Goal: Answer question/provide support

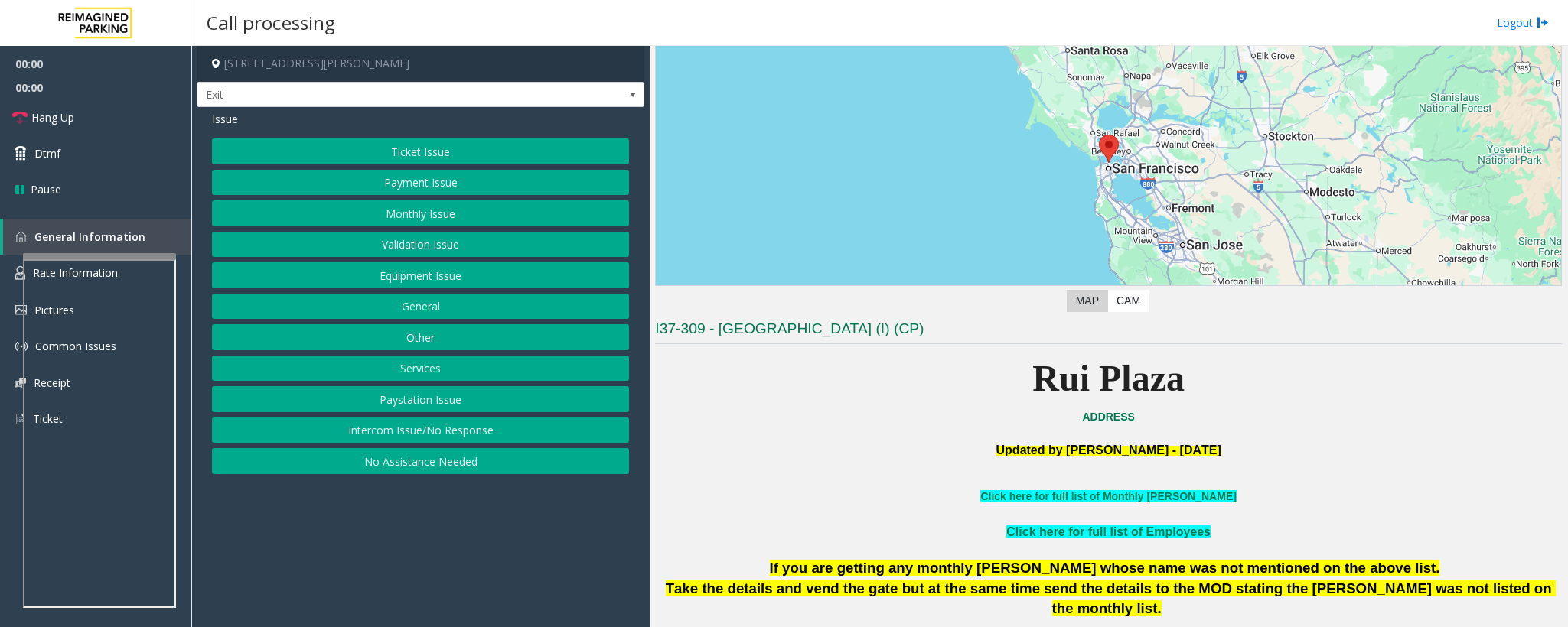
scroll to position [344, 0]
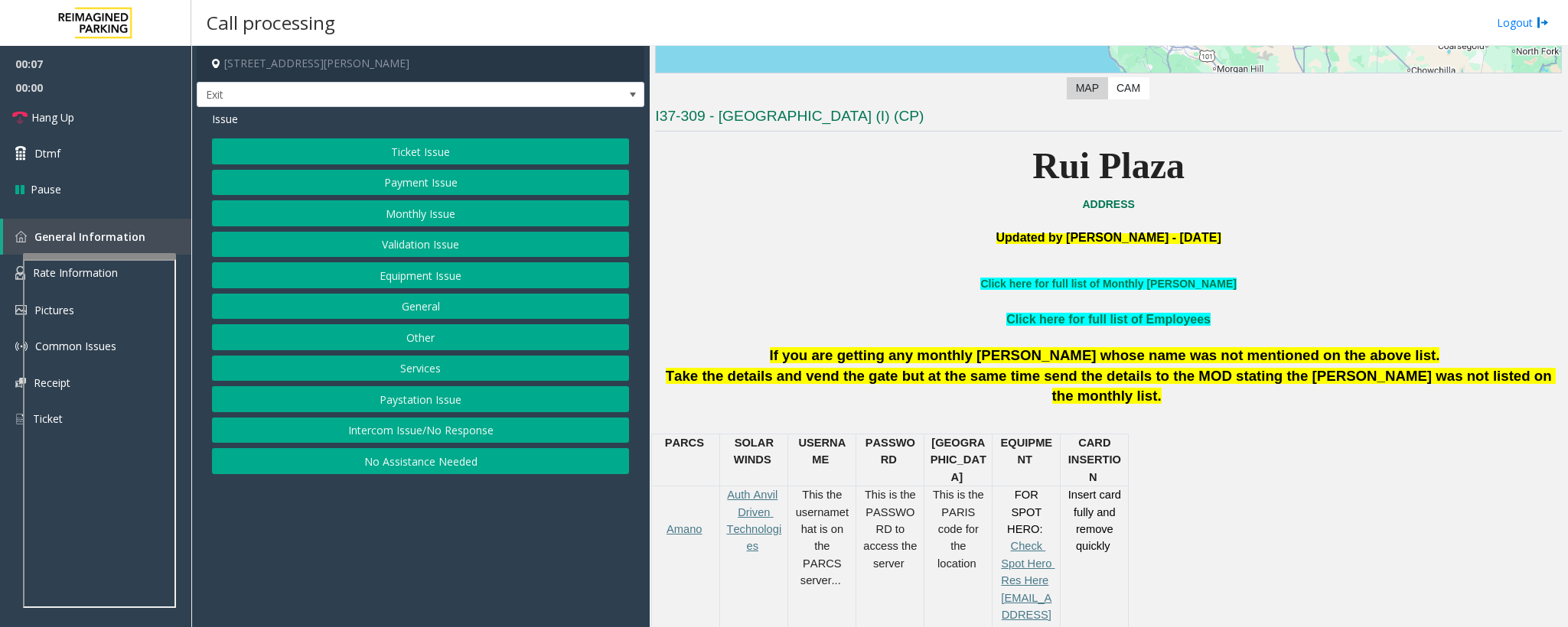
click at [448, 159] on button "Ticket Issue" at bounding box center [420, 151] width 417 height 26
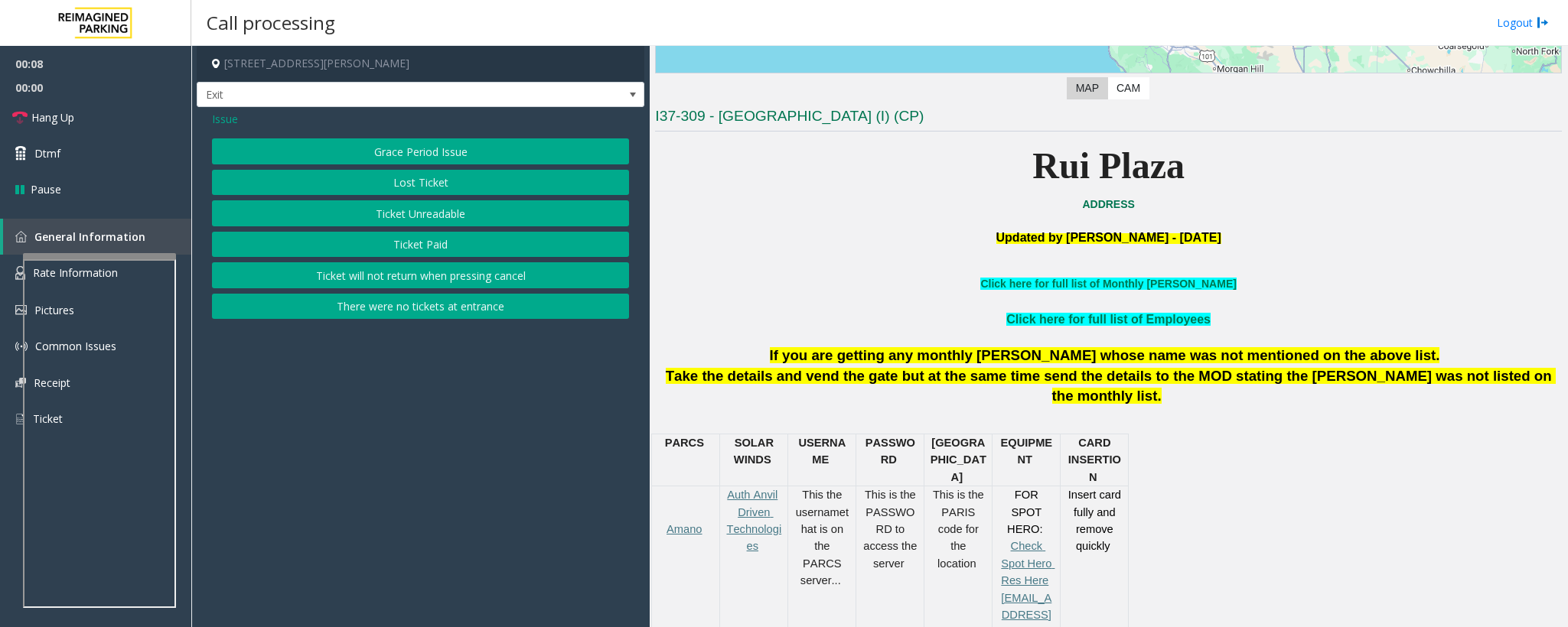
click at [452, 212] on button "Ticket Unreadable" at bounding box center [420, 213] width 417 height 26
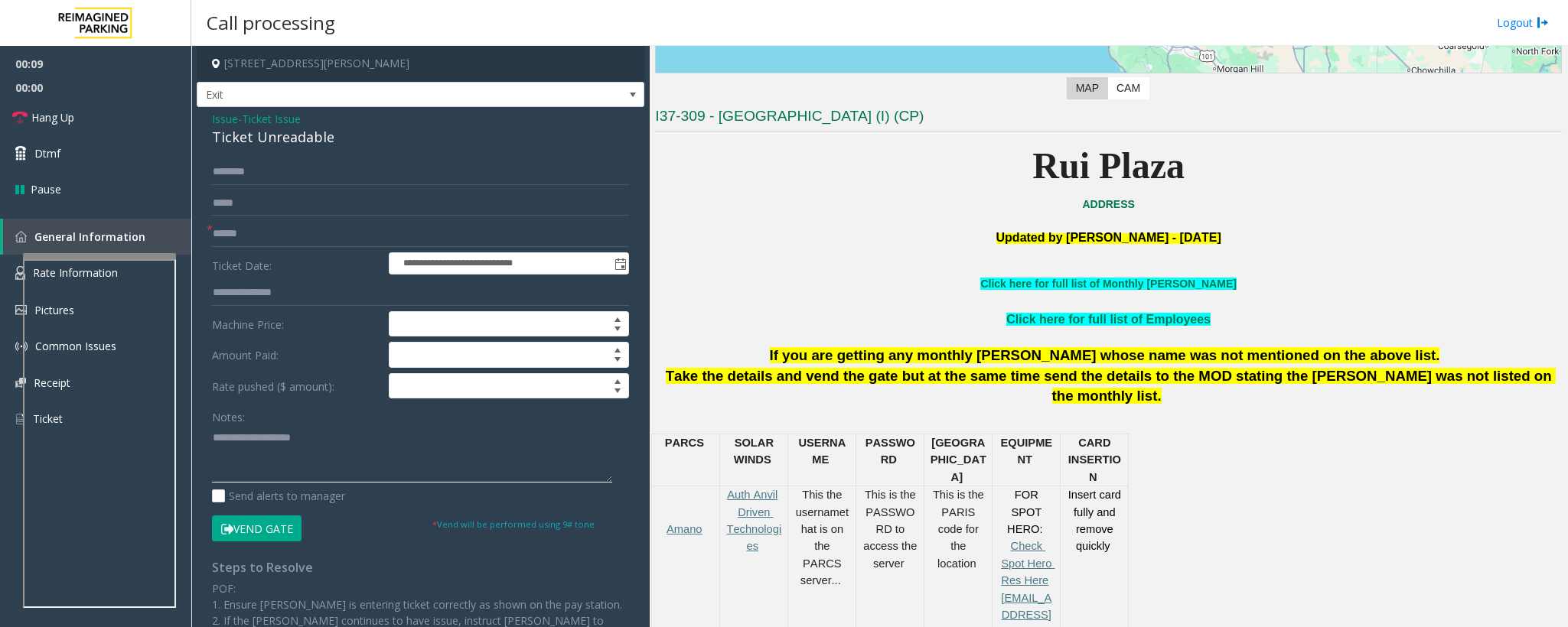
click at [242, 462] on textarea at bounding box center [412, 454] width 400 height 57
drag, startPoint x: 242, startPoint y: 462, endPoint x: 218, endPoint y: 110, distance: 352.8
click at [218, 110] on div "**********" at bounding box center [420, 456] width 448 height 697
click at [223, 121] on span "Issue" at bounding box center [225, 119] width 26 height 16
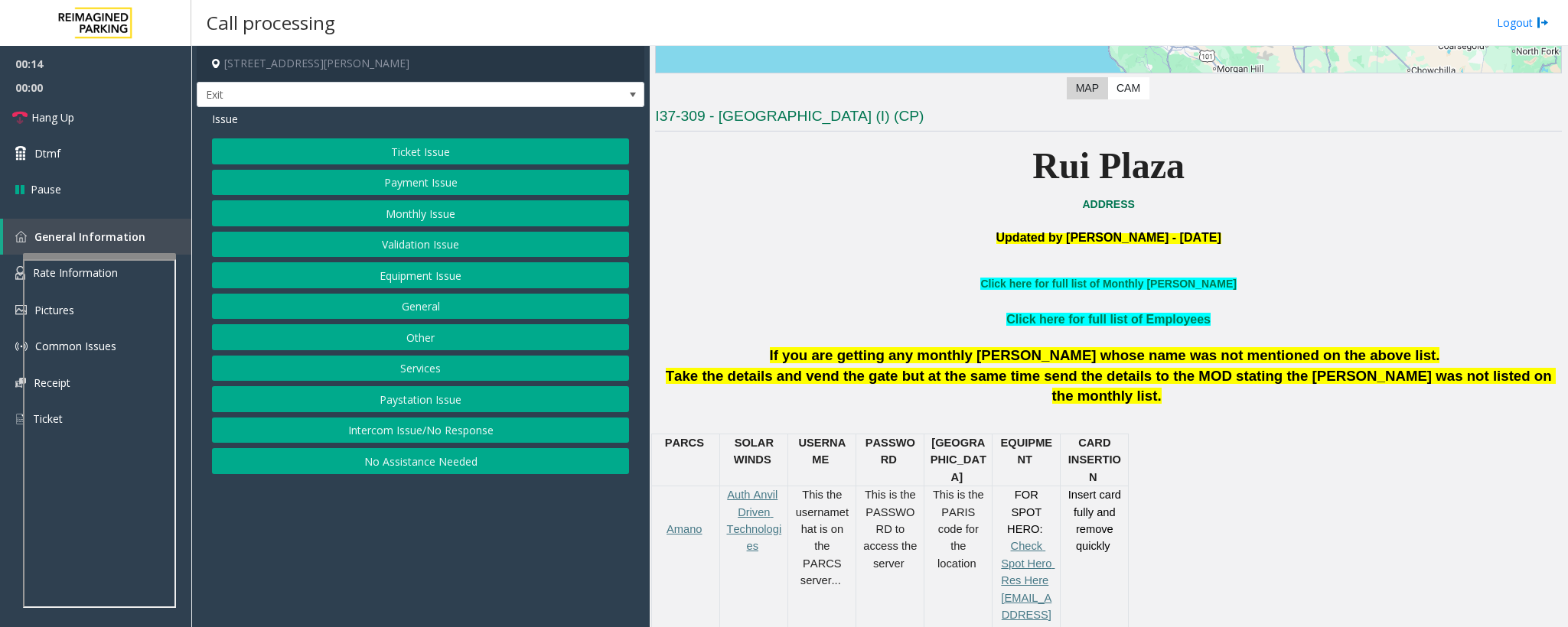
click at [372, 220] on button "Monthly Issue" at bounding box center [420, 213] width 417 height 26
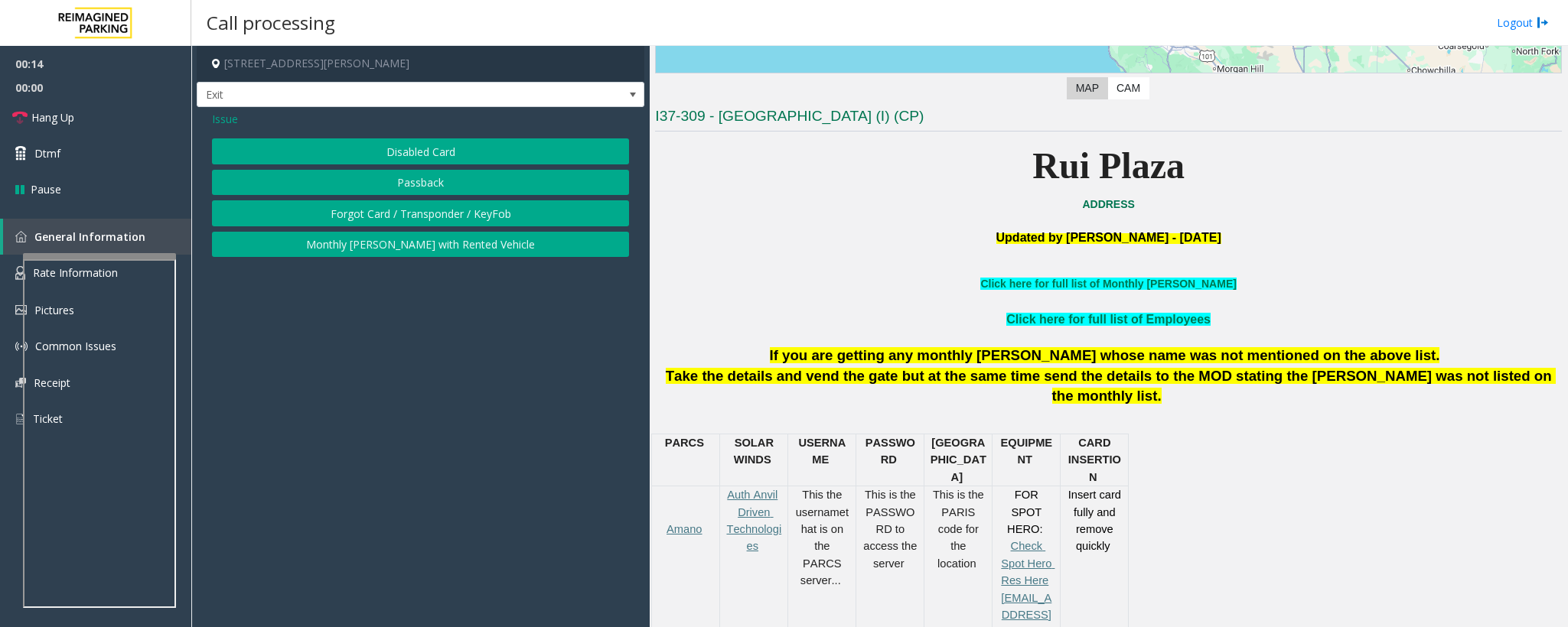
click at [368, 157] on button "Disabled Card" at bounding box center [420, 151] width 417 height 26
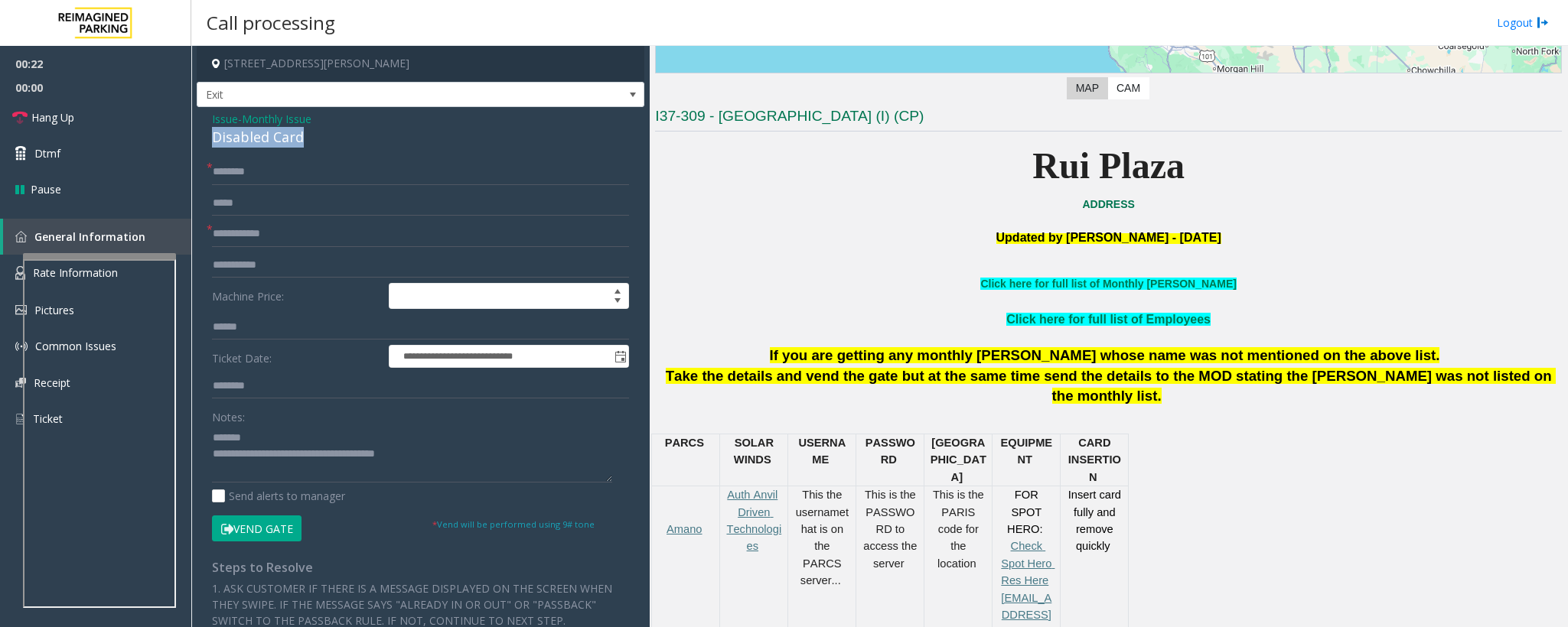
drag, startPoint x: 312, startPoint y: 136, endPoint x: 212, endPoint y: 136, distance: 100.0
click at [212, 136] on div "Disabled Card" at bounding box center [420, 136] width 417 height 21
type textarea "**********"
click at [229, 223] on input "text" at bounding box center [420, 234] width 417 height 26
type input "****"
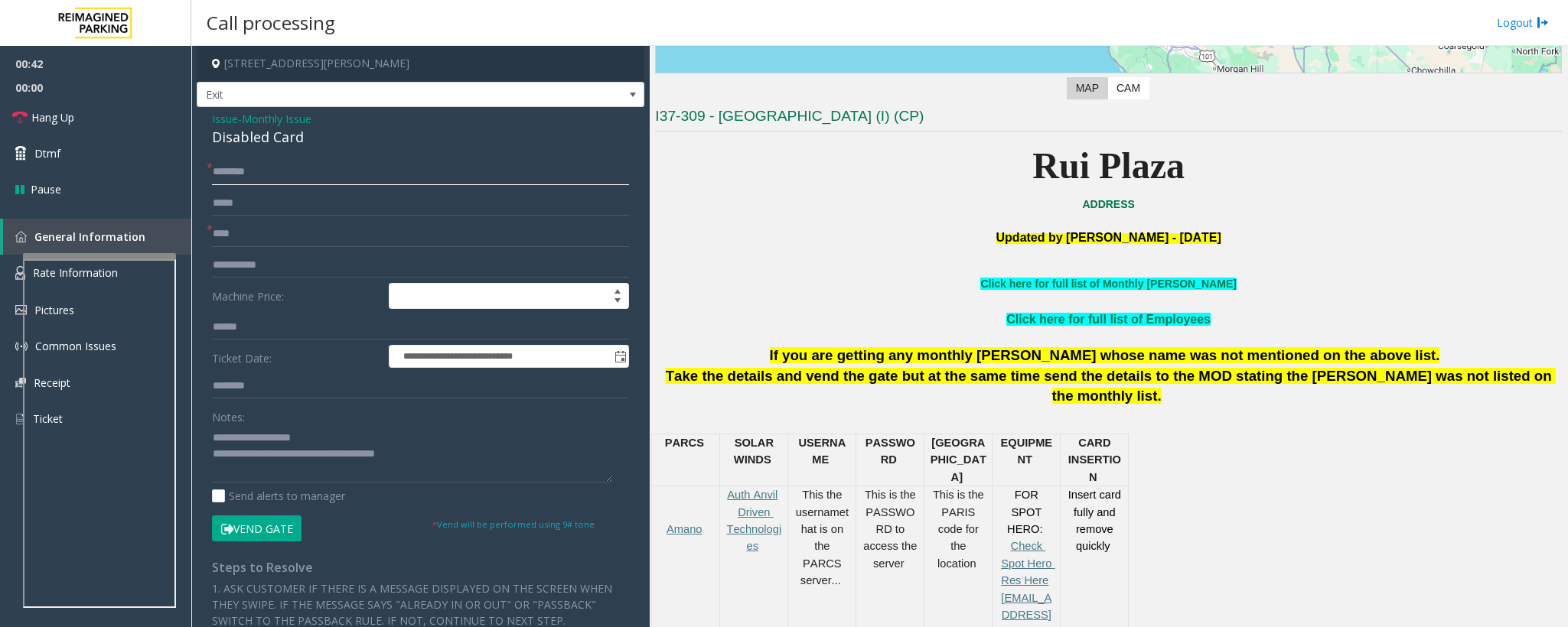
click at [235, 179] on input "text" at bounding box center [420, 171] width 417 height 26
type input "****"
click at [248, 524] on button "Vend Gate" at bounding box center [257, 528] width 89 height 26
drag, startPoint x: 958, startPoint y: 181, endPoint x: 1252, endPoint y: 161, distance: 294.7
click at [1252, 161] on p "Rui Plaza" at bounding box center [1108, 166] width 907 height 59
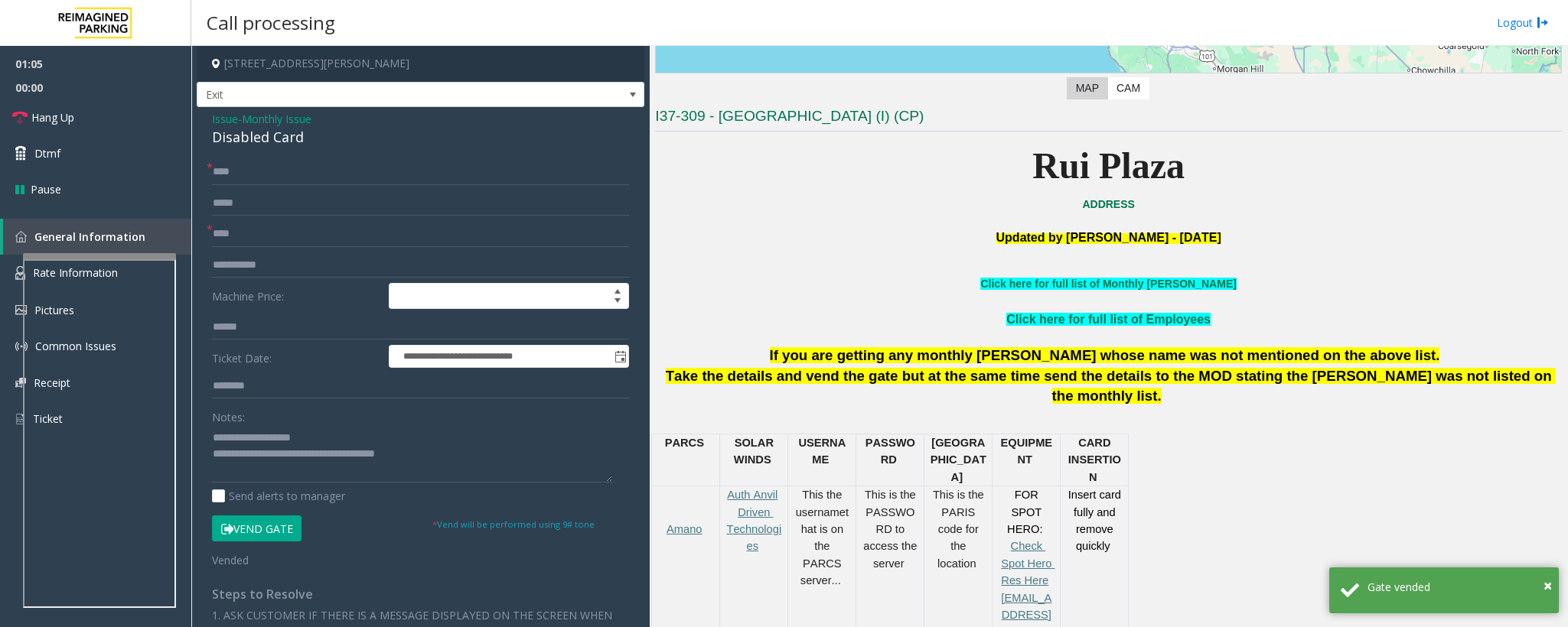
click at [1249, 161] on p "Rui Plaza" at bounding box center [1108, 166] width 907 height 59
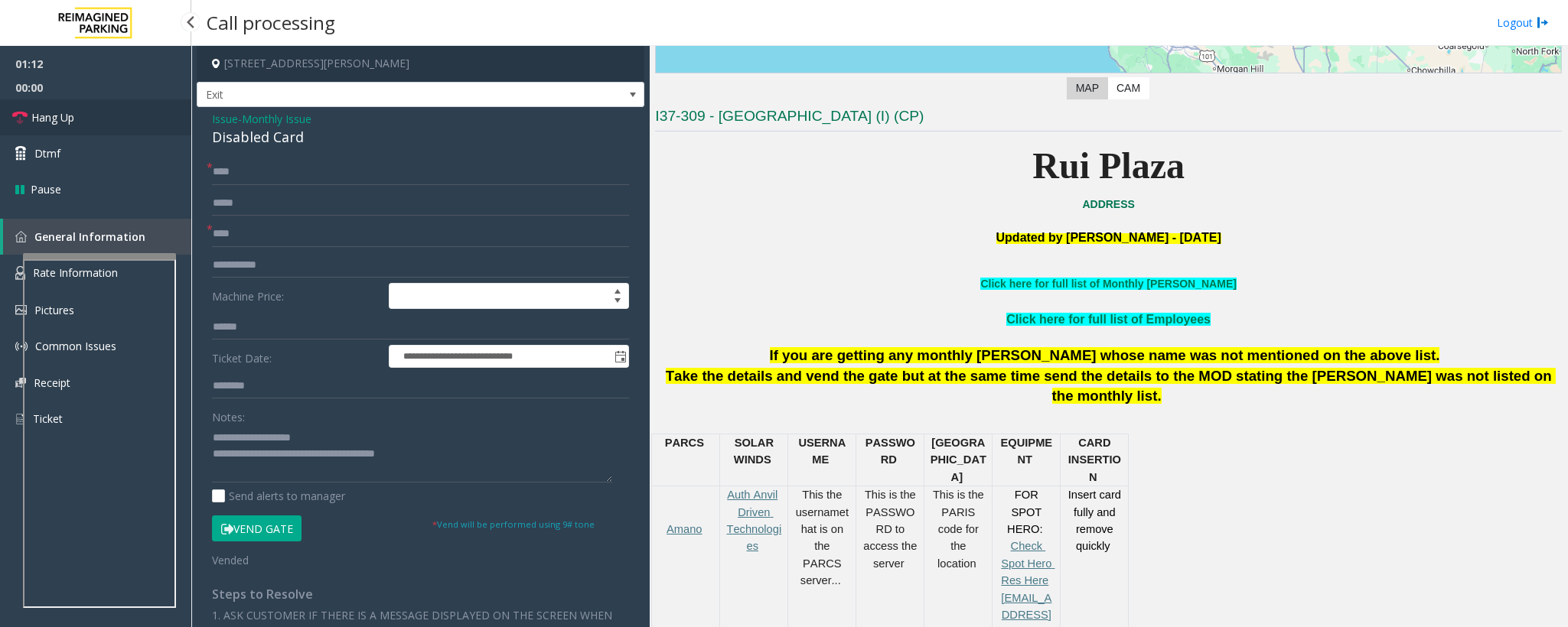
click at [81, 109] on link "Hang Up" at bounding box center [95, 117] width 191 height 36
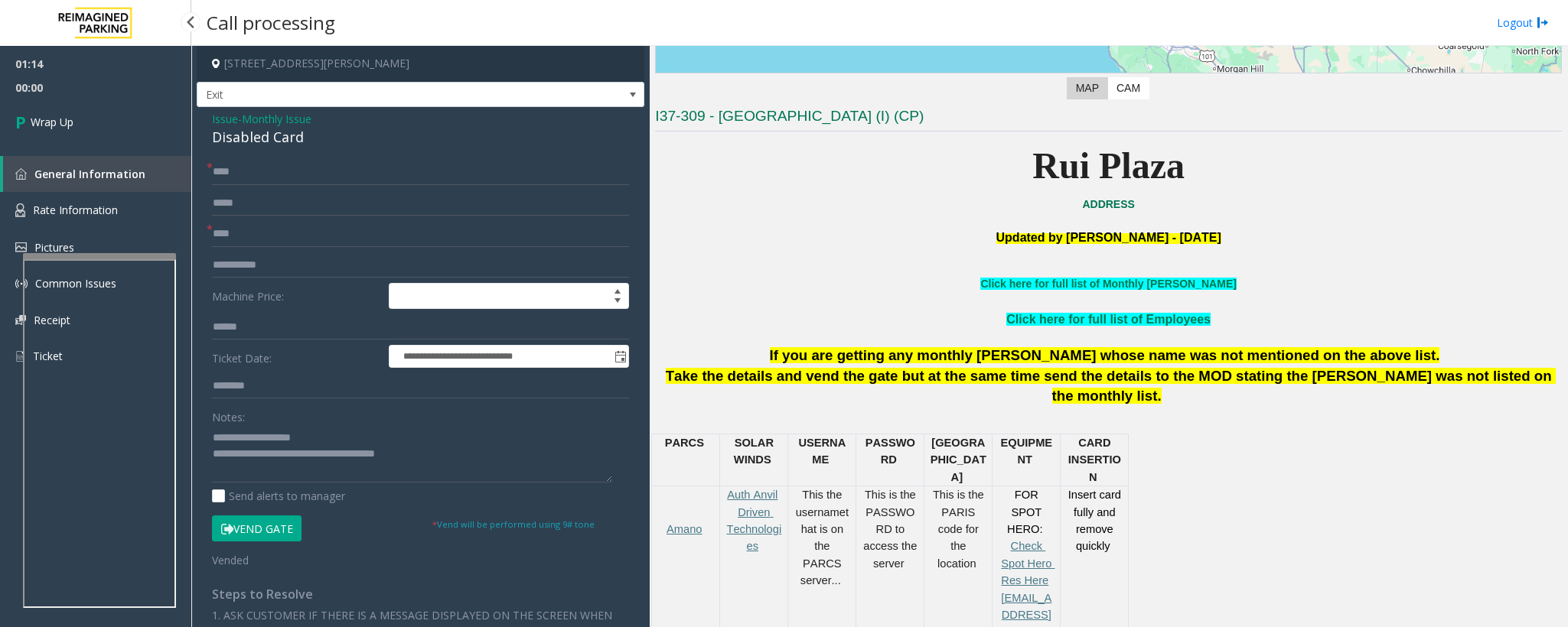
click at [81, 109] on link "Wrap Up" at bounding box center [95, 121] width 191 height 45
